Goal: Task Accomplishment & Management: Manage account settings

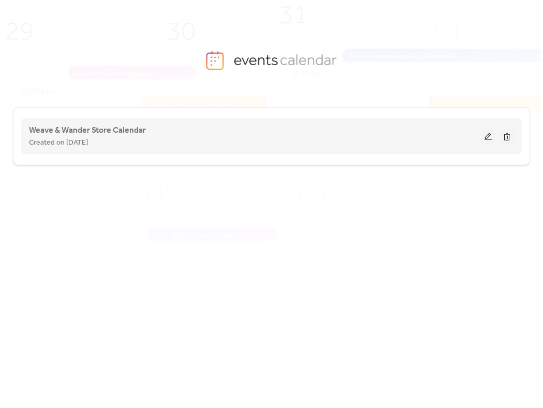
click at [489, 140] on button at bounding box center [488, 137] width 14 height 16
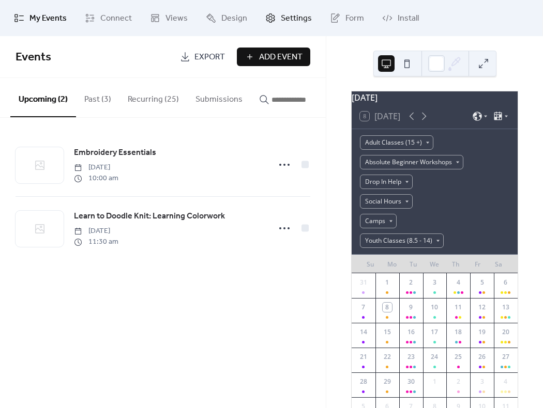
click at [300, 15] on span "Settings" at bounding box center [296, 18] width 31 height 12
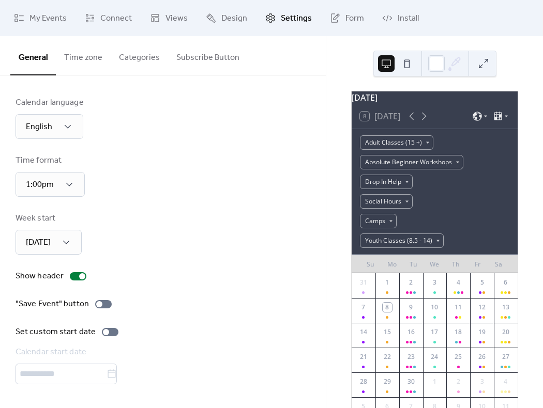
click at [300, 15] on span "Settings" at bounding box center [296, 18] width 31 height 12
click at [401, 20] on span "Install" at bounding box center [407, 18] width 21 height 12
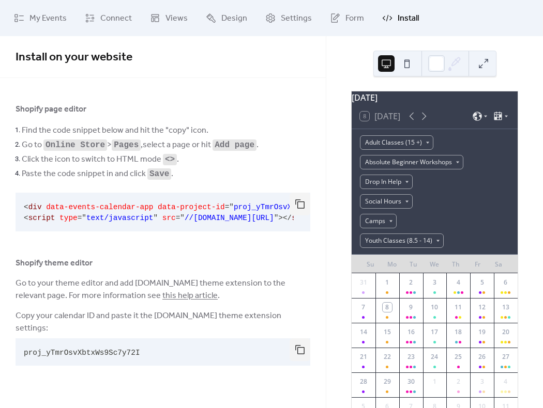
click at [168, 356] on pre "proj_yTmrOsvXbtxWs9Sc7y72I" at bounding box center [155, 351] width 278 height 27
click at [299, 352] on button "button" at bounding box center [299, 349] width 21 height 23
click at [54, 16] on span "My Events" at bounding box center [47, 18] width 37 height 12
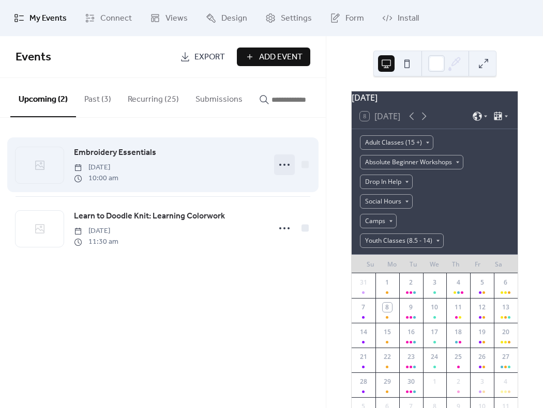
click at [287, 169] on icon at bounding box center [284, 165] width 17 height 17
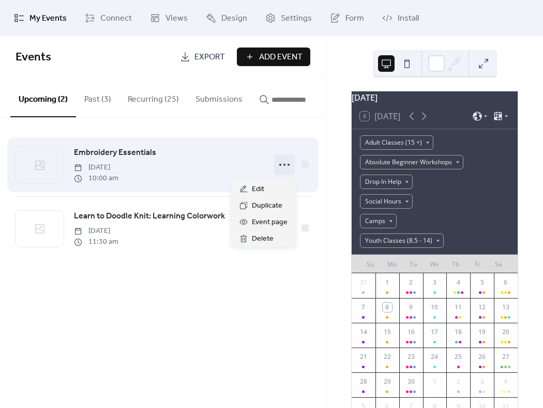
click at [109, 159] on span "Embroidery Essentials" at bounding box center [115, 153] width 82 height 12
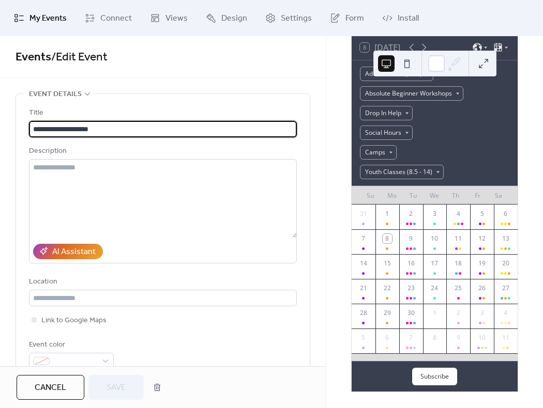
scroll to position [75, 0]
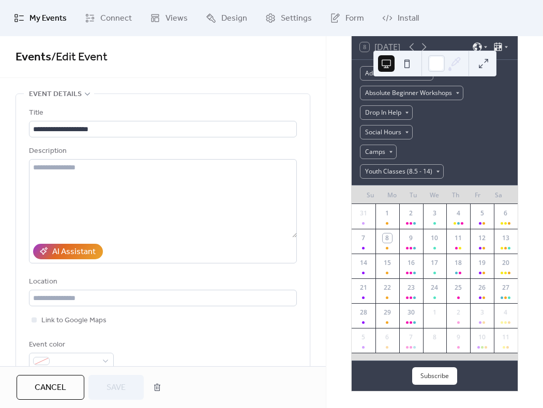
click at [317, 91] on div "**********" at bounding box center [163, 201] width 326 height 330
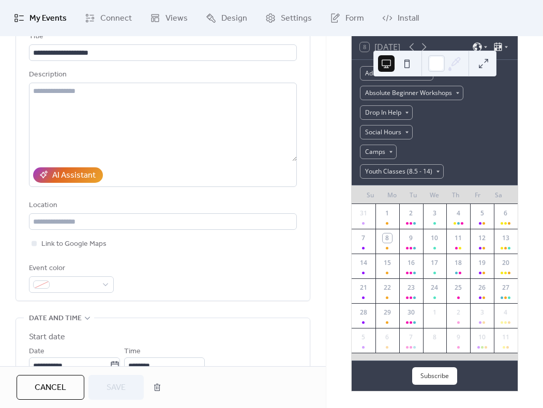
scroll to position [0, 0]
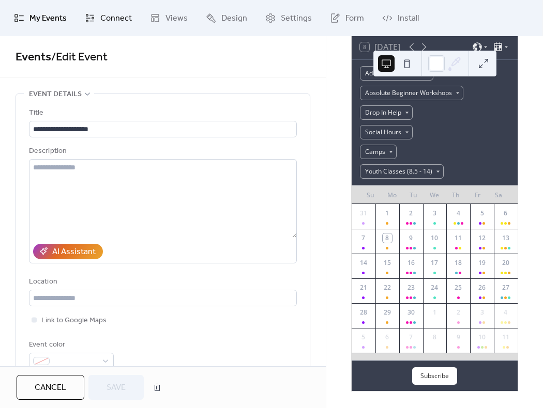
click at [96, 19] on link "Connect" at bounding box center [108, 18] width 63 height 28
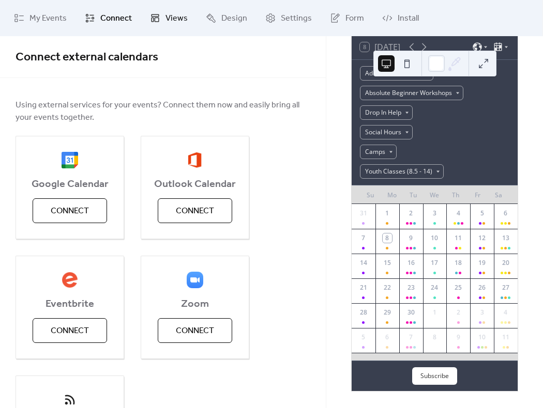
click at [190, 13] on link "Views" at bounding box center [168, 18] width 53 height 28
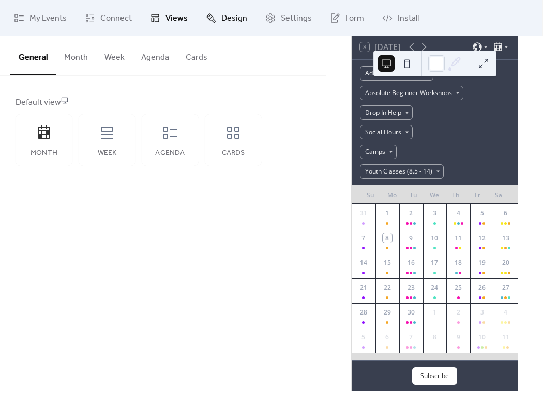
click at [245, 13] on link "Design" at bounding box center [226, 18] width 57 height 28
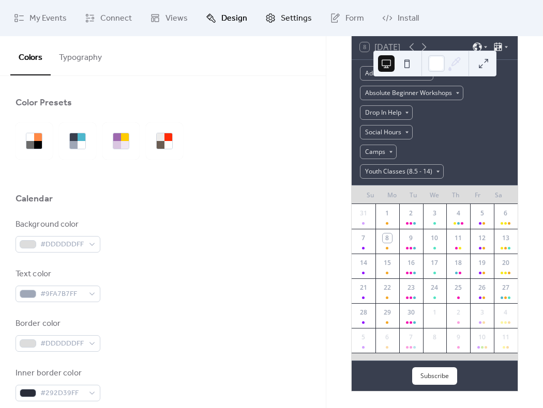
click at [295, 19] on span "Settings" at bounding box center [296, 18] width 31 height 12
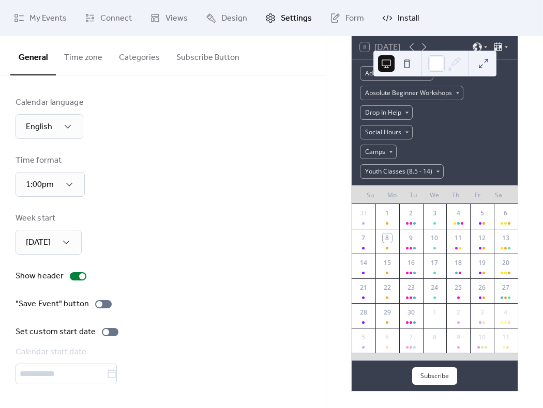
click at [410, 17] on span "Install" at bounding box center [407, 18] width 21 height 12
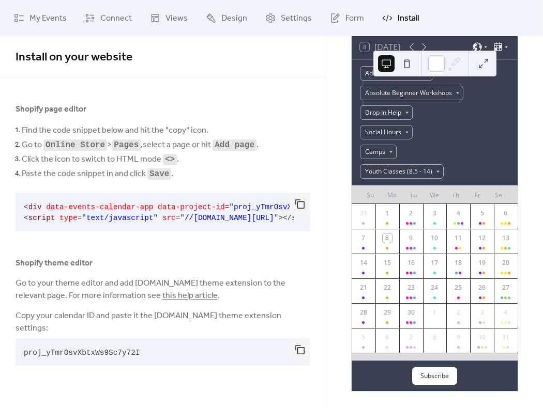
click at [291, 109] on div "Shopify page editor" at bounding box center [163, 109] width 295 height 12
click at [299, 201] on button "button" at bounding box center [299, 204] width 21 height 23
click at [77, 293] on span "Go to your theme editor and add [DOMAIN_NAME] theme extension to the relevant p…" at bounding box center [163, 289] width 295 height 25
click at [101, 312] on span "Copy your calendar ID and paste it the [DOMAIN_NAME] theme extension settings:" at bounding box center [163, 322] width 295 height 25
click at [301, 352] on button "button" at bounding box center [299, 349] width 21 height 23
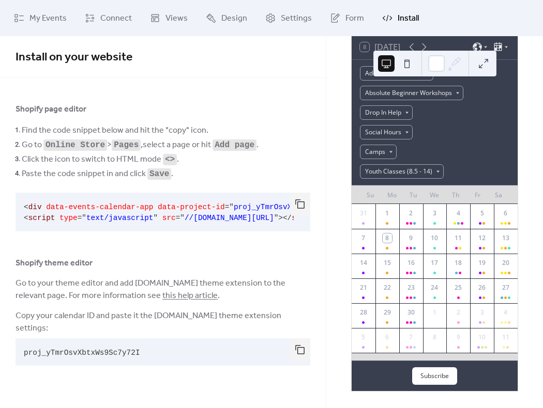
click at [294, 294] on span "Go to your theme editor and add [DOMAIN_NAME] theme extension to the relevant p…" at bounding box center [163, 289] width 295 height 25
click at [29, 23] on link "My Events" at bounding box center [40, 18] width 68 height 28
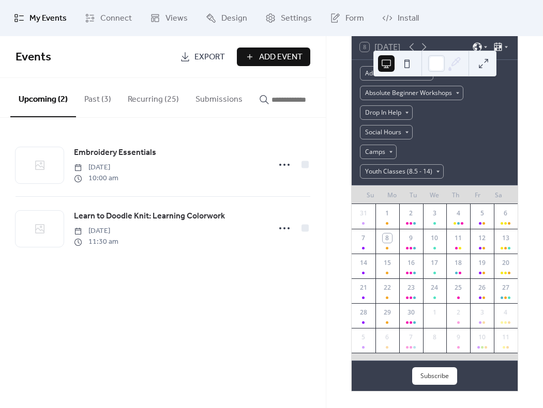
click at [498, 105] on div "Adult Classes (15 +) Absolute Beginner Workshops Drop In Help Social Hours Camp…" at bounding box center [434, 122] width 166 height 125
click at [433, 171] on div "Youth Classes (8.5 - 14)" at bounding box center [402, 171] width 84 height 14
click at [457, 121] on div "Adult Classes (15 +) Absolute Beginner Workshops Drop In Help Social Hours Camp…" at bounding box center [434, 122] width 166 height 125
click at [401, 16] on span "Install" at bounding box center [407, 18] width 21 height 12
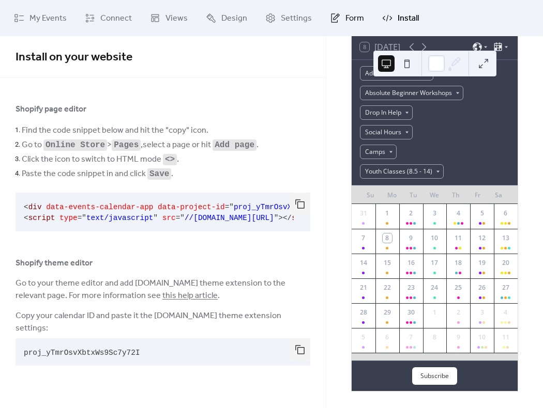
click at [331, 17] on icon at bounding box center [335, 18] width 10 height 10
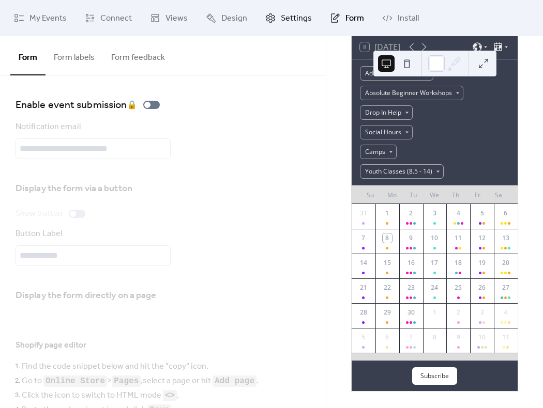
click at [299, 12] on span "Settings" at bounding box center [296, 18] width 31 height 12
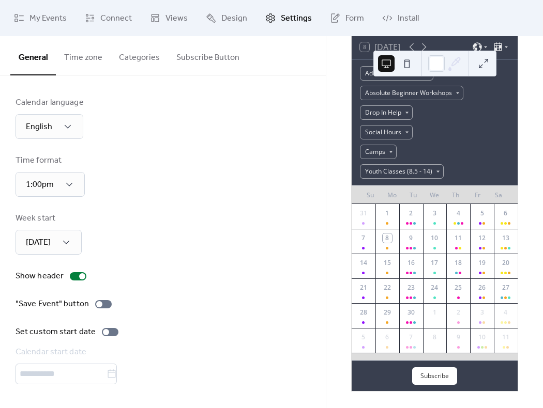
click at [282, 64] on div "General Time zone Categories Subscribe Button" at bounding box center [163, 56] width 326 height 40
click at [173, 17] on span "Views" at bounding box center [176, 18] width 22 height 12
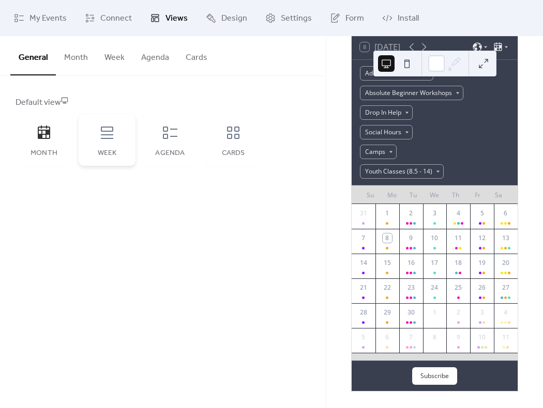
click at [108, 144] on div "Week" at bounding box center [107, 140] width 57 height 52
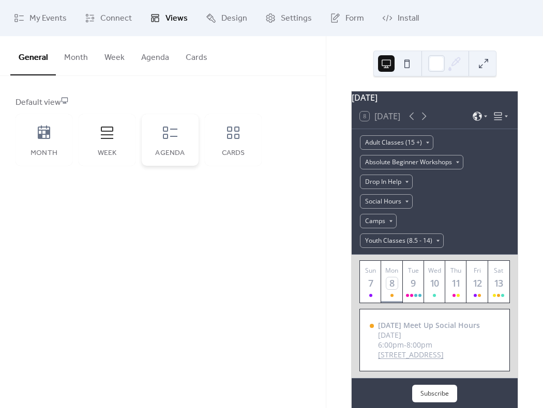
click at [168, 137] on icon at bounding box center [170, 133] width 17 height 17
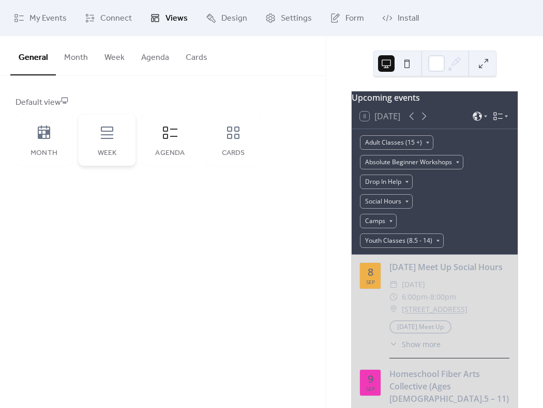
click at [109, 141] on div "Week" at bounding box center [107, 140] width 57 height 52
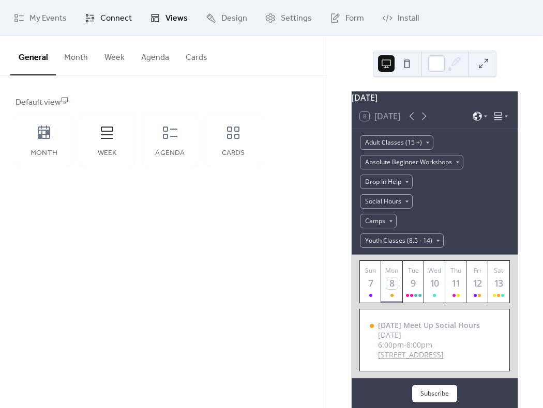
click at [115, 20] on span "Connect" at bounding box center [116, 18] width 32 height 12
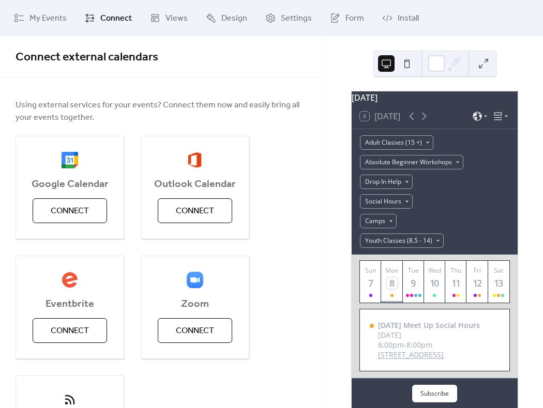
drag, startPoint x: 539, startPoint y: 91, endPoint x: 546, endPoint y: 161, distance: 70.1
click at [542, 161] on html "My Events Connect Views Design Settings Form Install Connect Connect external c…" at bounding box center [271, 204] width 543 height 408
click at [37, 13] on span "My Events" at bounding box center [47, 18] width 37 height 12
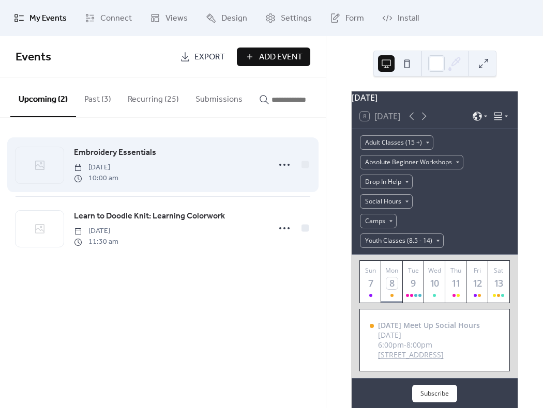
click at [102, 157] on span "Embroidery Essentials" at bounding box center [115, 153] width 82 height 12
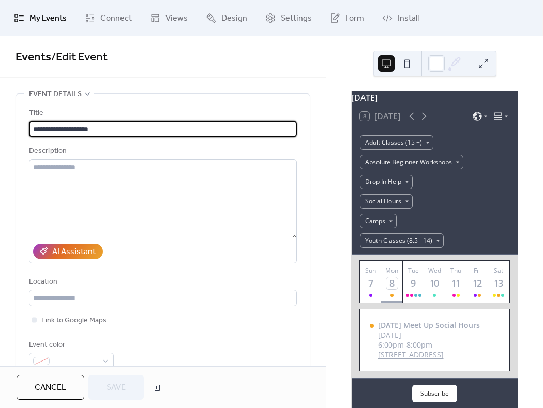
scroll to position [24, 0]
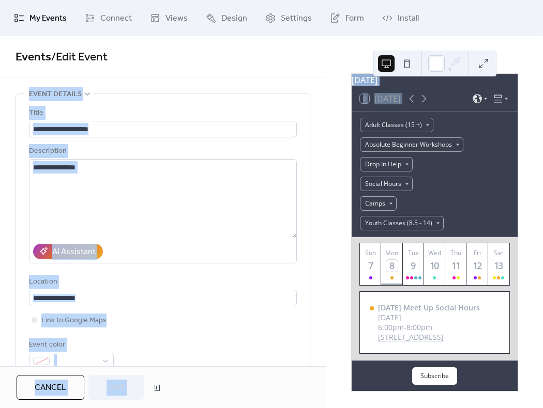
drag, startPoint x: 321, startPoint y: 75, endPoint x: 332, endPoint y: 129, distance: 54.3
click at [332, 129] on div "**********" at bounding box center [271, 204] width 543 height 408
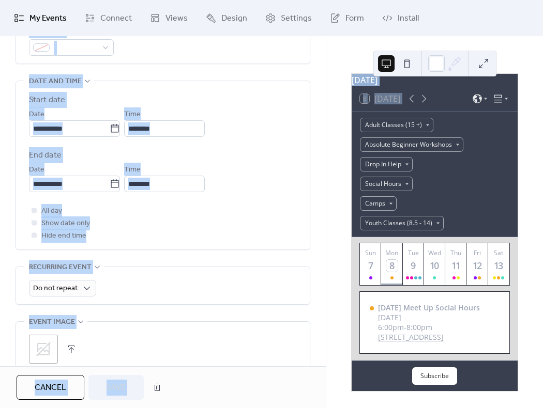
scroll to position [0, 0]
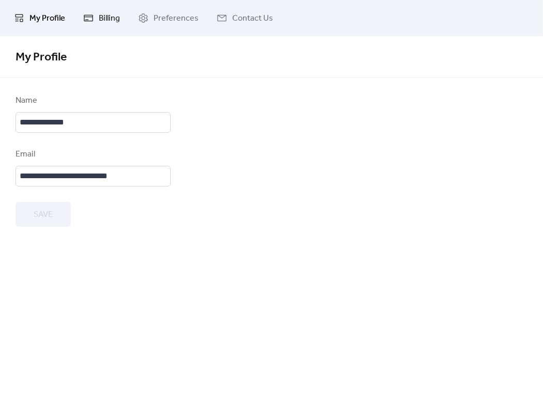
click at [110, 17] on span "Billing" at bounding box center [109, 18] width 21 height 12
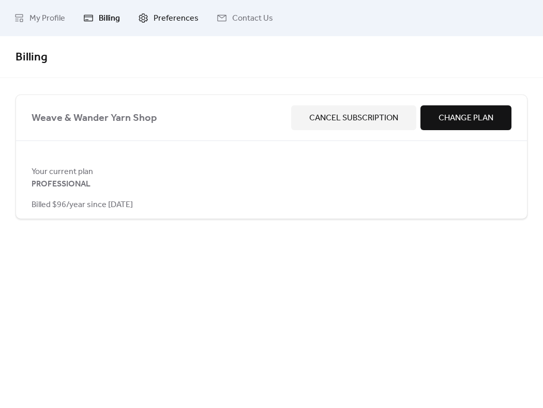
click at [179, 20] on span "Preferences" at bounding box center [175, 18] width 45 height 12
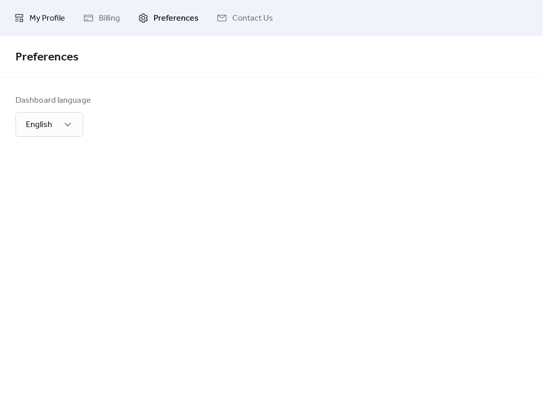
click at [43, 16] on span "My Profile" at bounding box center [47, 18] width 36 height 12
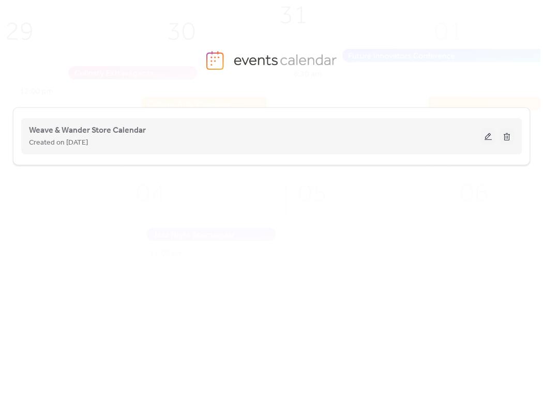
click at [482, 132] on button at bounding box center [488, 137] width 14 height 16
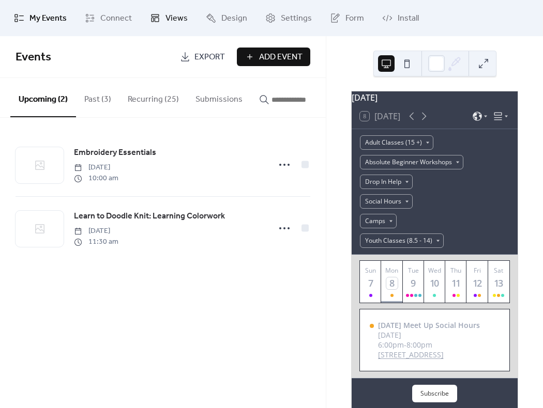
click at [165, 21] on span "Views" at bounding box center [176, 18] width 22 height 12
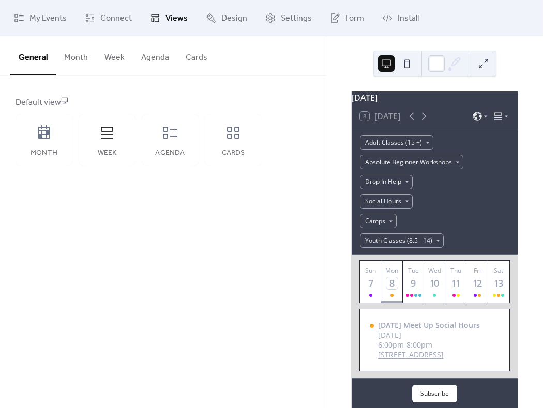
click at [120, 52] on button "Week" at bounding box center [114, 55] width 37 height 38
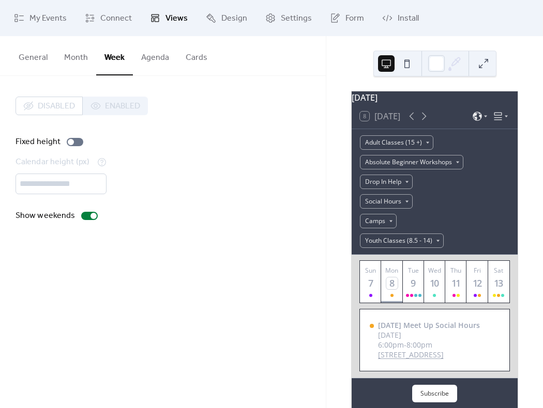
click at [155, 55] on button "Agenda" at bounding box center [155, 55] width 44 height 38
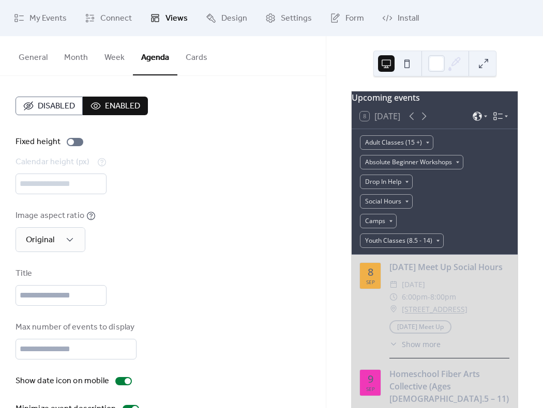
click at [195, 54] on button "Cards" at bounding box center [196, 55] width 38 height 38
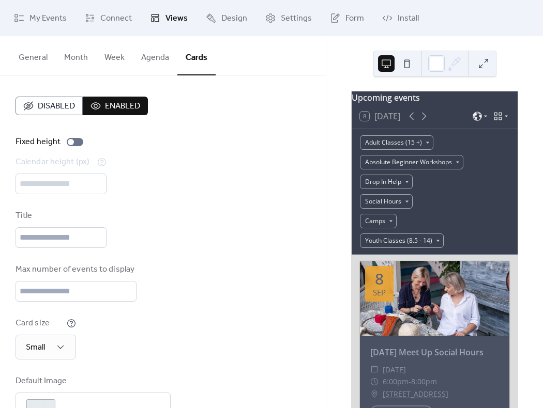
click at [538, 142] on div "Upcoming events 8 [DATE] Adult Classes (15 +) Absolute Beginner Workshops Drop …" at bounding box center [434, 222] width 217 height 372
click at [527, 270] on div "Upcoming events 8 [DATE] Adult Classes (15 +) Absolute Beginner Workshops Drop …" at bounding box center [434, 222] width 217 height 372
click at [86, 59] on button "Month" at bounding box center [76, 55] width 40 height 38
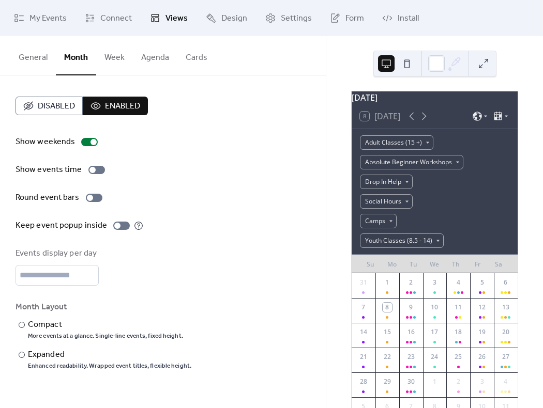
click at [243, 253] on div "Events display per day *" at bounding box center [163, 267] width 295 height 38
click at [284, 148] on div "Show weekends Show events time Round event bars Keep event popup inside Events …" at bounding box center [163, 253] width 295 height 235
click at [34, 19] on span "My Events" at bounding box center [47, 18] width 37 height 12
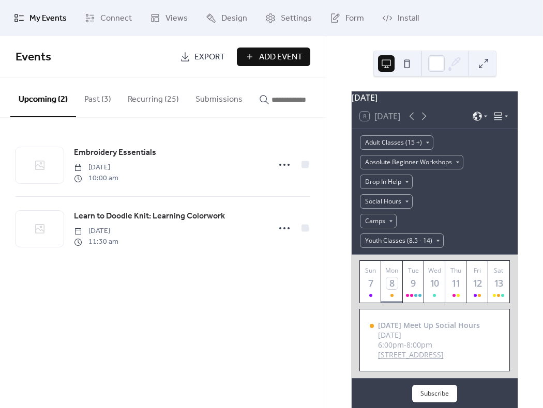
click at [82, 312] on div "Events Export Add Event Upcoming (2) Past (3) Recurring (25) Submissions Embroi…" at bounding box center [163, 222] width 326 height 372
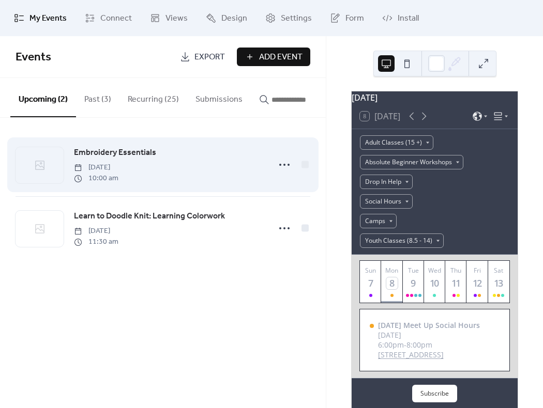
click at [38, 166] on icon at bounding box center [40, 165] width 12 height 12
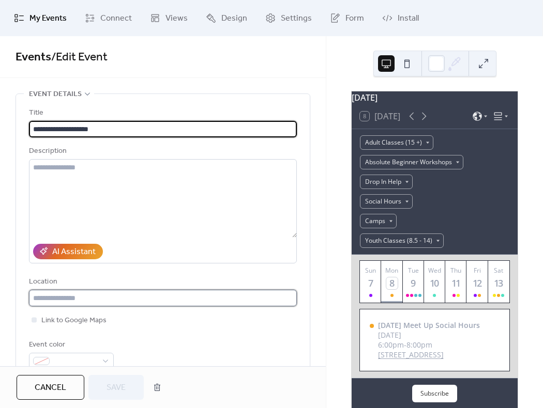
click at [35, 297] on input "text" at bounding box center [163, 298] width 268 height 17
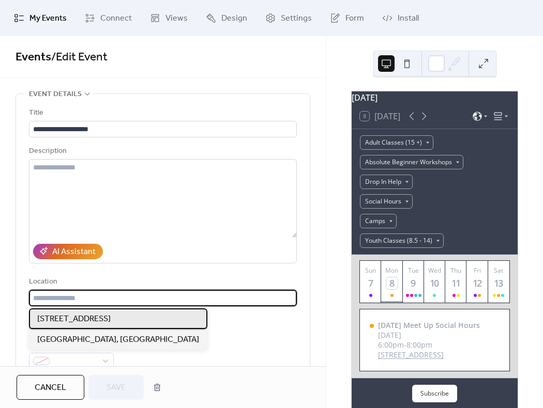
click at [57, 317] on span "[STREET_ADDRESS]" at bounding box center [73, 319] width 73 height 12
type input "**********"
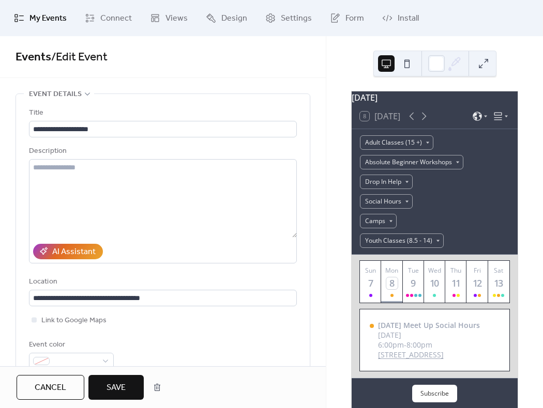
click at [114, 389] on span "Save" at bounding box center [115, 388] width 19 height 12
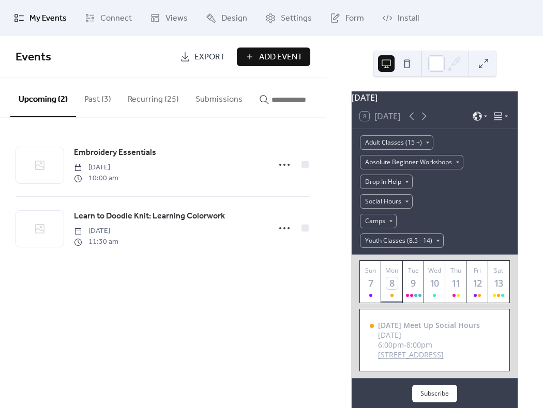
click at [44, 22] on span "My Events" at bounding box center [47, 18] width 37 height 12
click at [154, 95] on button "Recurring (25)" at bounding box center [153, 97] width 68 height 38
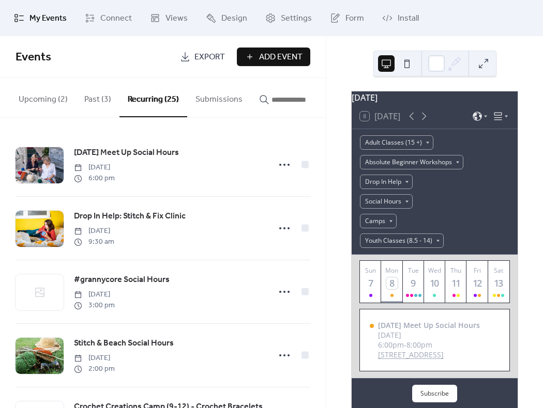
drag, startPoint x: 540, startPoint y: 1, endPoint x: 538, endPoint y: 66, distance: 65.6
click at [538, 66] on div "My Events Connect Views Design Settings Form Install My Events Events Export Ad…" at bounding box center [271, 204] width 543 height 408
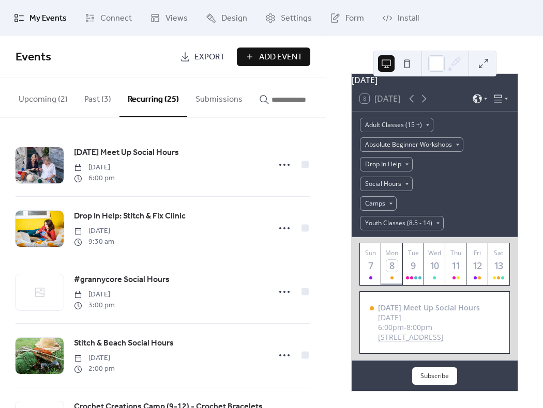
click at [320, 246] on div "[DATE] Meet Up Social Hours [DATE] 6:00 pm Drop In Help: Stitch & Fix Clinic [D…" at bounding box center [163, 263] width 326 height 290
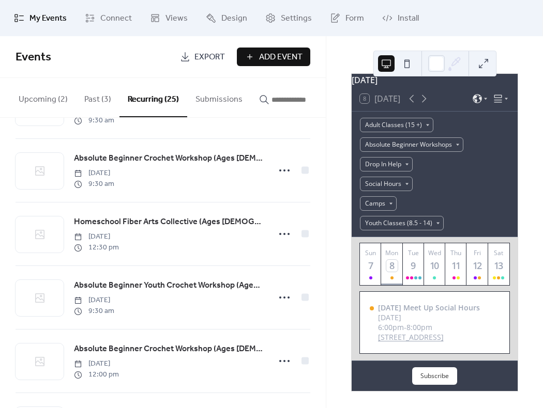
scroll to position [1078, 0]
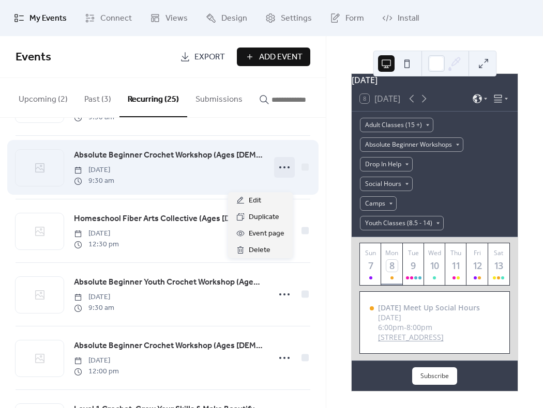
click at [282, 176] on icon at bounding box center [284, 167] width 17 height 17
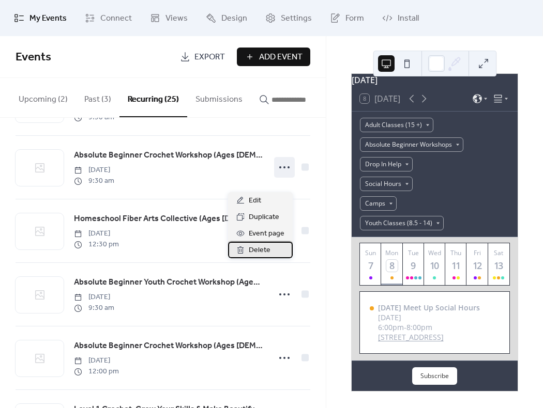
click at [254, 248] on span "Delete" at bounding box center [260, 250] width 22 height 12
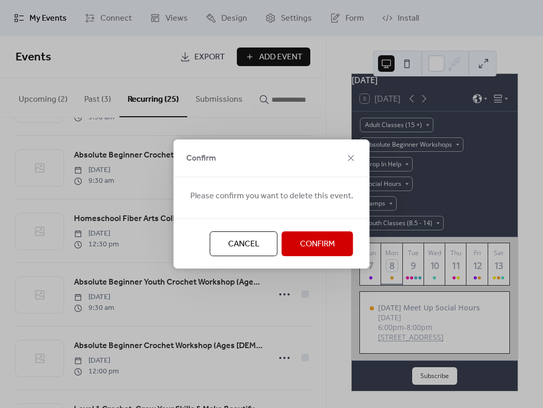
click at [311, 244] on span "Confirm" at bounding box center [317, 244] width 35 height 12
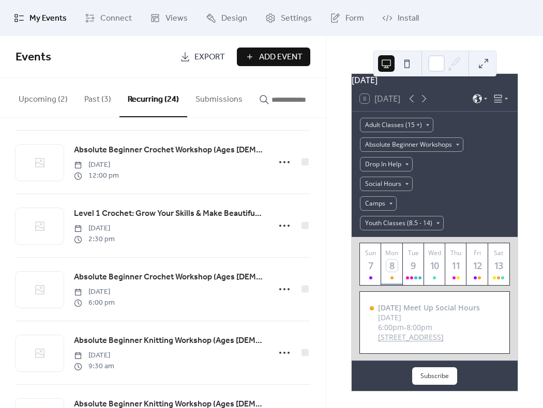
scroll to position [1250, 0]
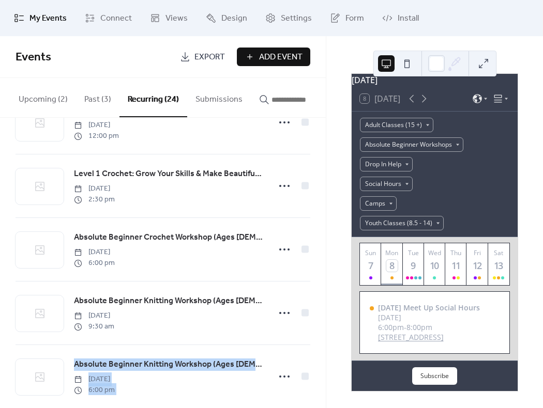
drag, startPoint x: 321, startPoint y: 357, endPoint x: 322, endPoint y: 380, distance: 23.8
click at [322, 380] on div "[DATE] Meet Up Social Hours [DATE] 6:00 pm Drop In Help: Stitch & Fix Clinic [D…" at bounding box center [163, 263] width 326 height 290
click at [35, 92] on button "Upcoming (2)" at bounding box center [43, 97] width 66 height 38
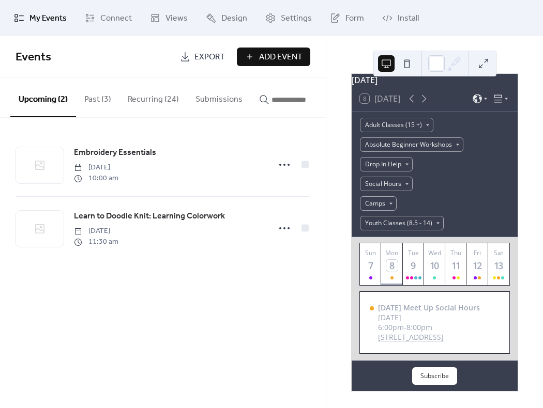
click at [90, 96] on button "Past (3)" at bounding box center [97, 97] width 43 height 38
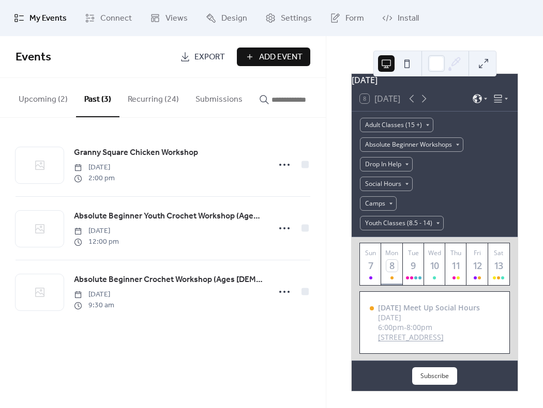
click at [156, 96] on button "Recurring (24)" at bounding box center [153, 97] width 68 height 38
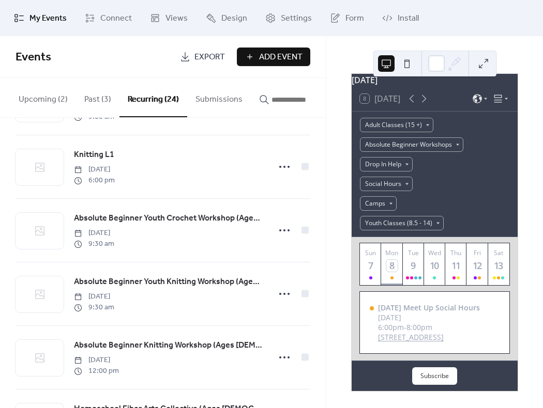
scroll to position [431, 0]
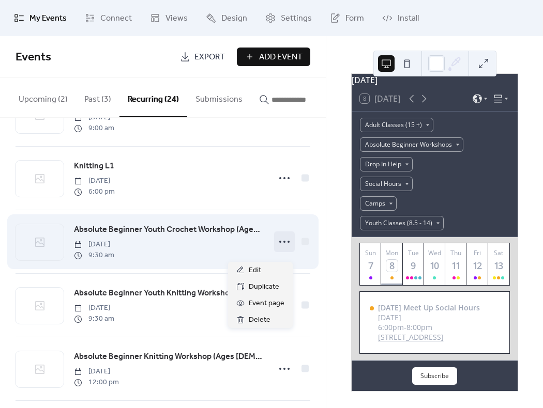
click at [278, 249] on icon at bounding box center [284, 242] width 17 height 17
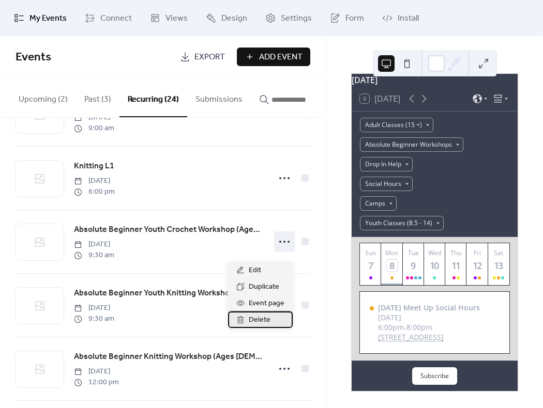
click at [265, 319] on span "Delete" at bounding box center [260, 320] width 22 height 12
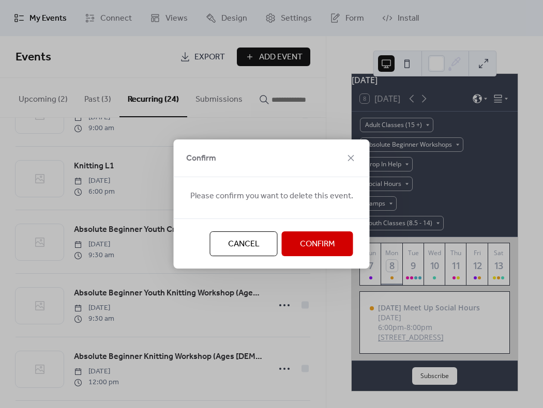
click at [303, 238] on span "Confirm" at bounding box center [317, 244] width 35 height 12
